Goal: Task Accomplishment & Management: Manage account settings

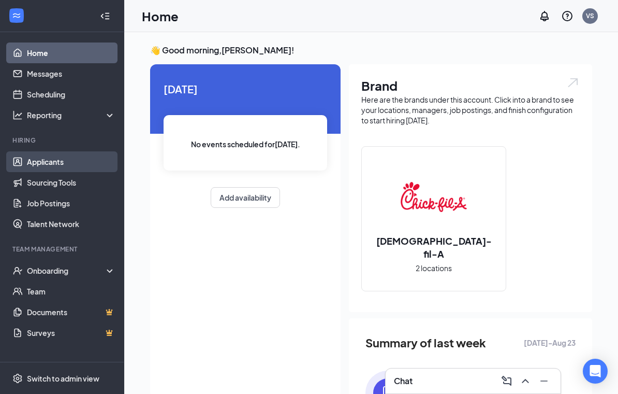
click at [72, 165] on link "Applicants" at bounding box center [71, 161] width 89 height 21
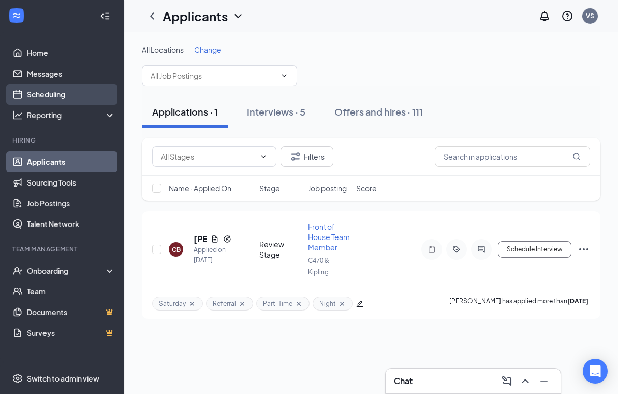
click at [68, 94] on link "Scheduling" at bounding box center [71, 94] width 89 height 21
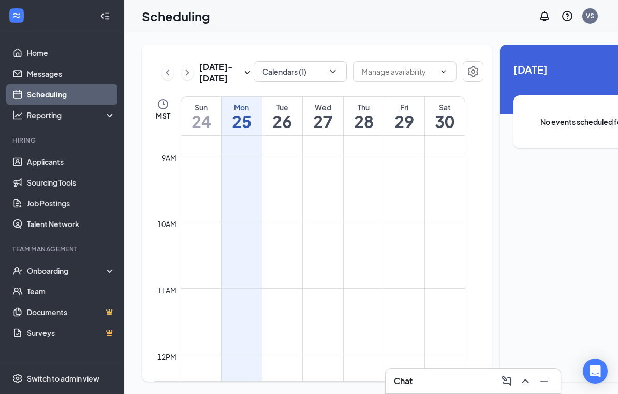
scroll to position [560, 0]
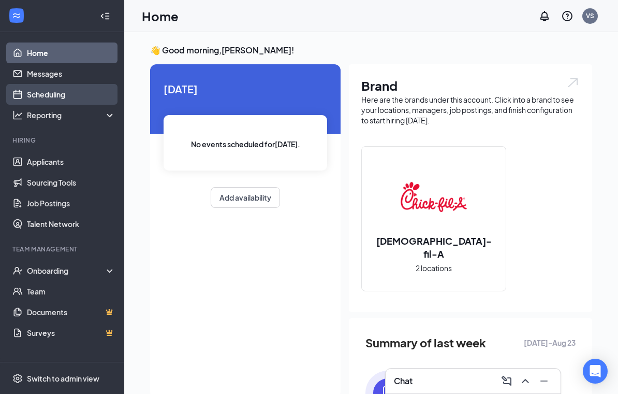
click at [62, 95] on link "Scheduling" at bounding box center [71, 94] width 89 height 21
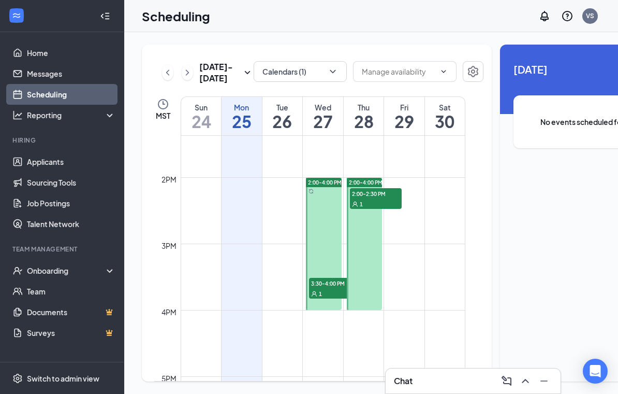
scroll to position [898, 0]
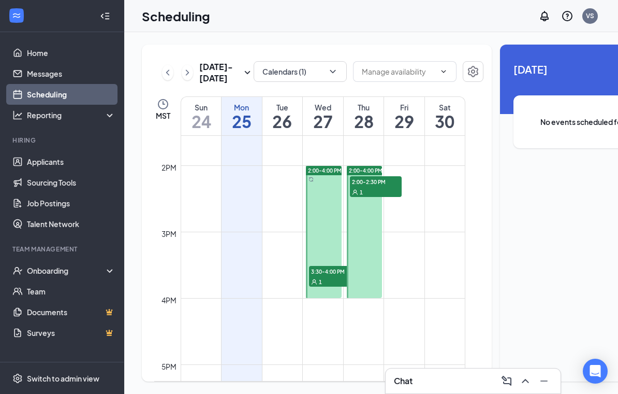
drag, startPoint x: 311, startPoint y: 285, endPoint x: 323, endPoint y: 313, distance: 30.1
click at [323, 298] on div at bounding box center [324, 232] width 36 height 132
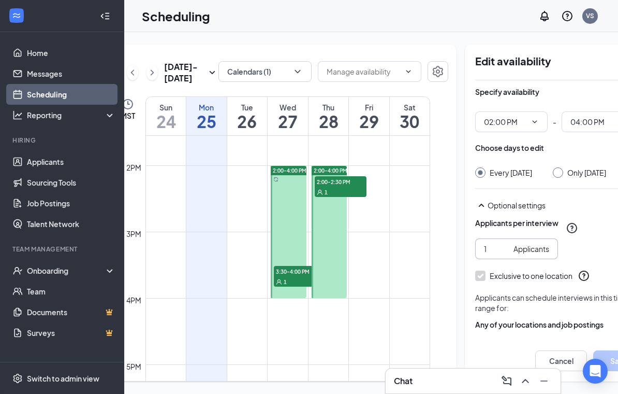
scroll to position [0, 50]
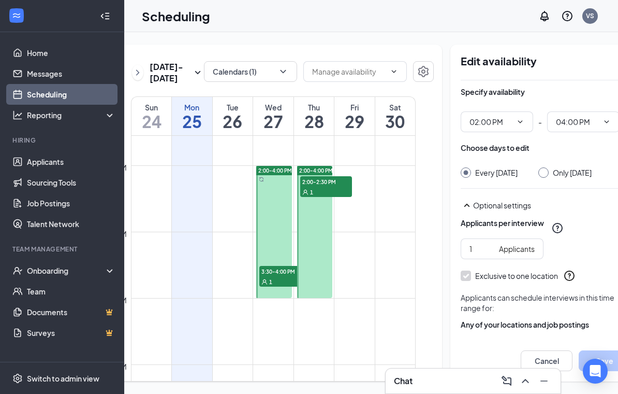
click at [275, 241] on div at bounding box center [274, 232] width 36 height 132
click at [553, 170] on div "Only [DATE]" at bounding box center [572, 172] width 39 height 10
click at [544, 170] on input "Only [DATE]" at bounding box center [542, 170] width 7 height 7
radio input "true"
radio input "false"
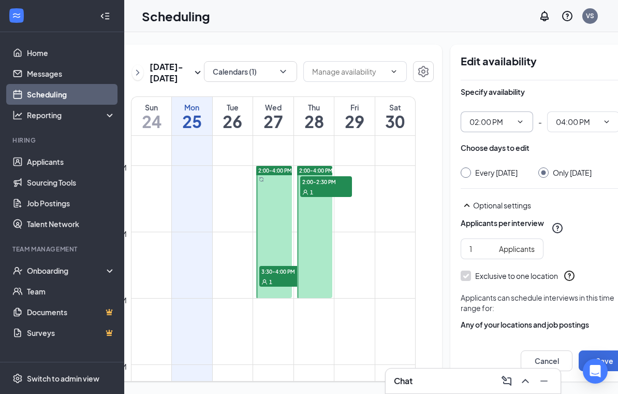
click at [518, 122] on icon "ChevronDown" at bounding box center [520, 121] width 5 height 3
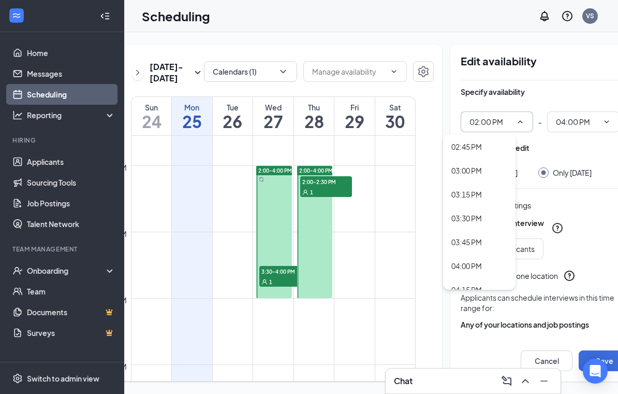
scroll to position [1406, 0]
click at [465, 223] on div "03:30 PM" at bounding box center [479, 217] width 72 height 24
type input "03:30 PM"
type input "05:30 PM"
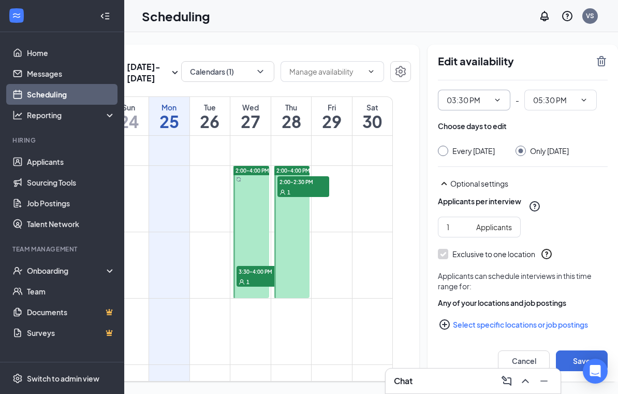
scroll to position [21, 0]
click at [578, 371] on button "Save" at bounding box center [582, 360] width 52 height 21
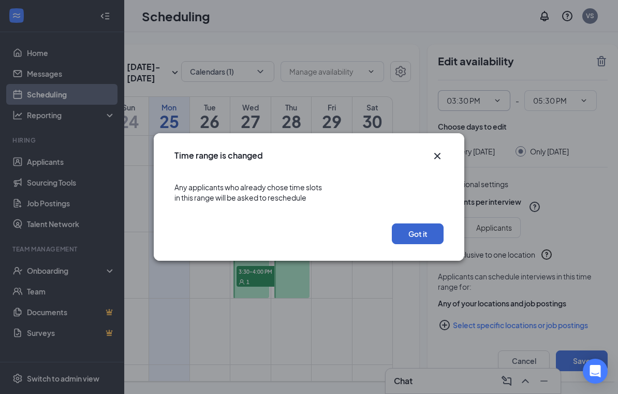
click at [424, 228] on button "Got it" at bounding box center [418, 233] width 52 height 21
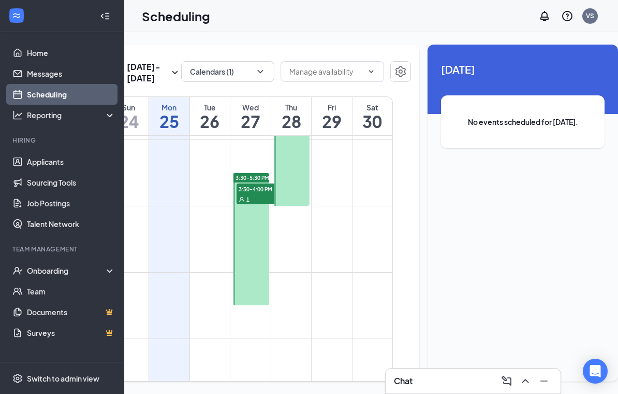
scroll to position [990, 0]
click at [254, 255] on link "3:30-5:30 PM 3:30-4:00 PM 1" at bounding box center [250, 239] width 38 height 133
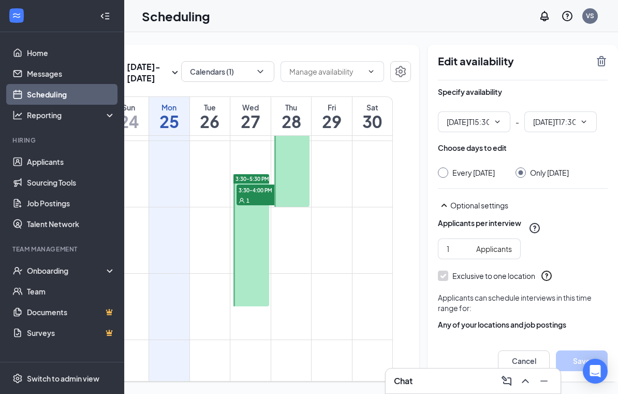
type input "03:30 PM"
click at [580, 120] on icon "ChevronDown" at bounding box center [584, 122] width 8 height 8
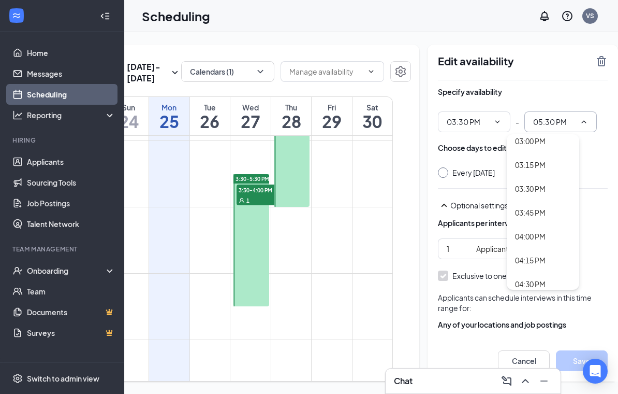
scroll to position [1418, 0]
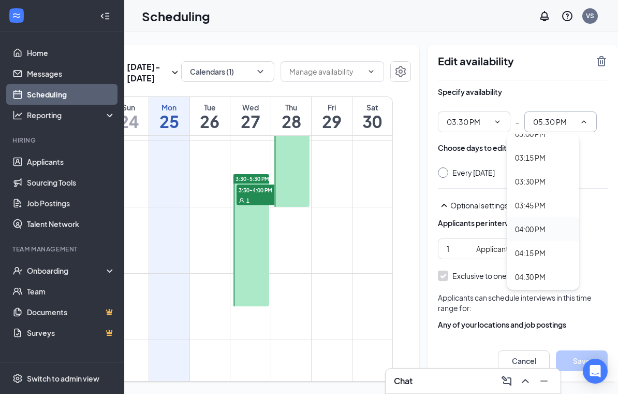
click at [536, 225] on div "04:00 PM" at bounding box center [530, 228] width 31 height 11
type input "04:00 PM"
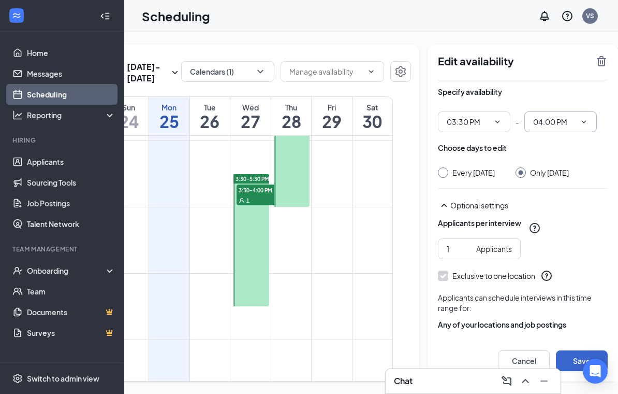
click at [575, 371] on button "Save" at bounding box center [582, 360] width 52 height 21
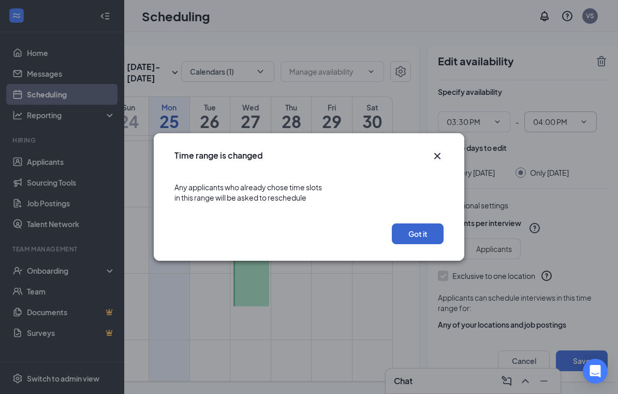
click at [415, 238] on button "Got it" at bounding box center [418, 233] width 52 height 21
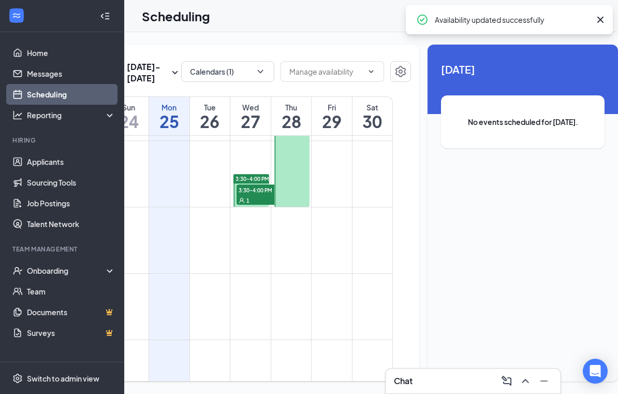
click at [260, 256] on td at bounding box center [250, 248] width 285 height 17
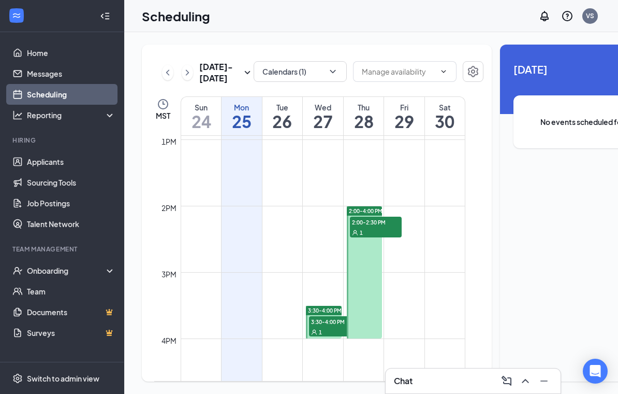
scroll to position [859, 0]
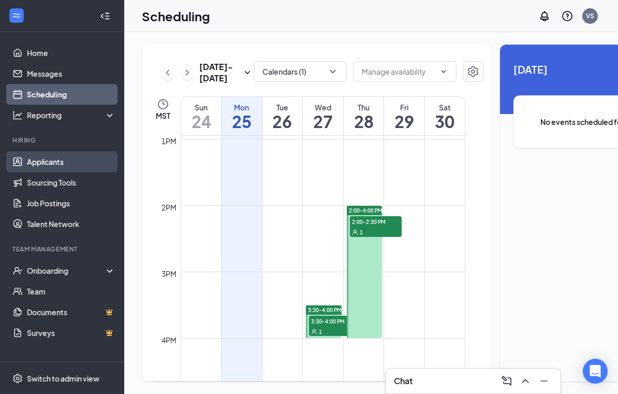
click at [78, 163] on link "Applicants" at bounding box center [71, 161] width 89 height 21
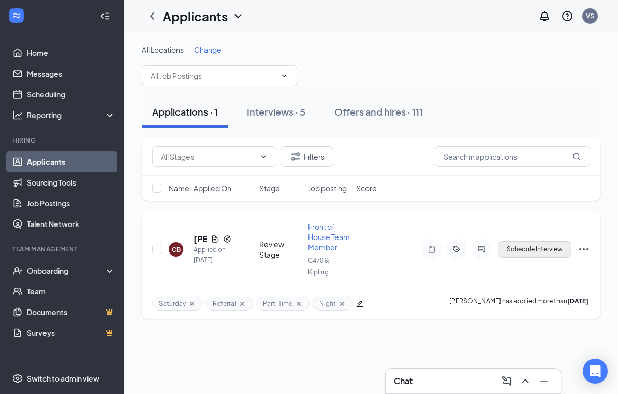
click at [530, 250] on button "Schedule Interview" at bounding box center [535, 249] width 74 height 17
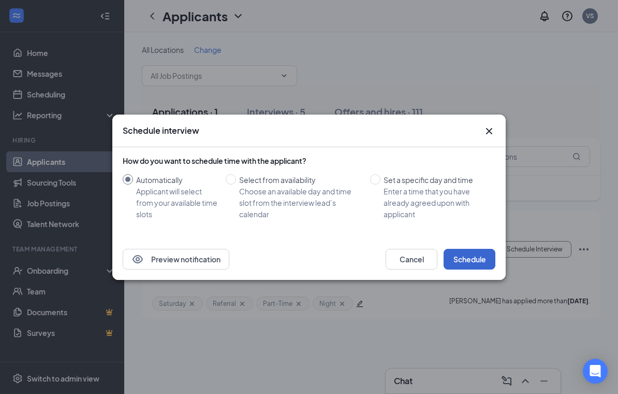
click at [472, 254] on button "Schedule" at bounding box center [470, 259] width 52 height 21
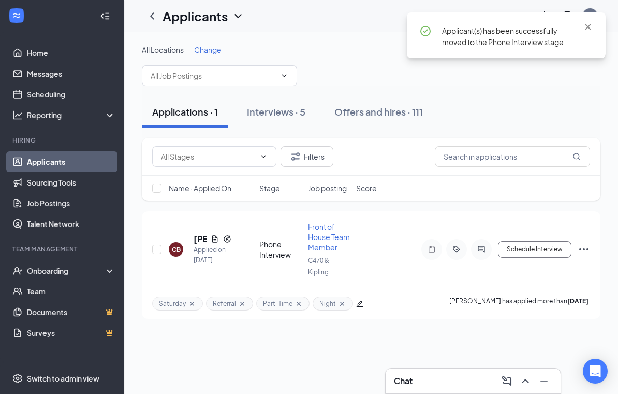
click at [350, 66] on div "All Locations Change" at bounding box center [371, 65] width 459 height 41
